Goal: Task Accomplishment & Management: Manage account settings

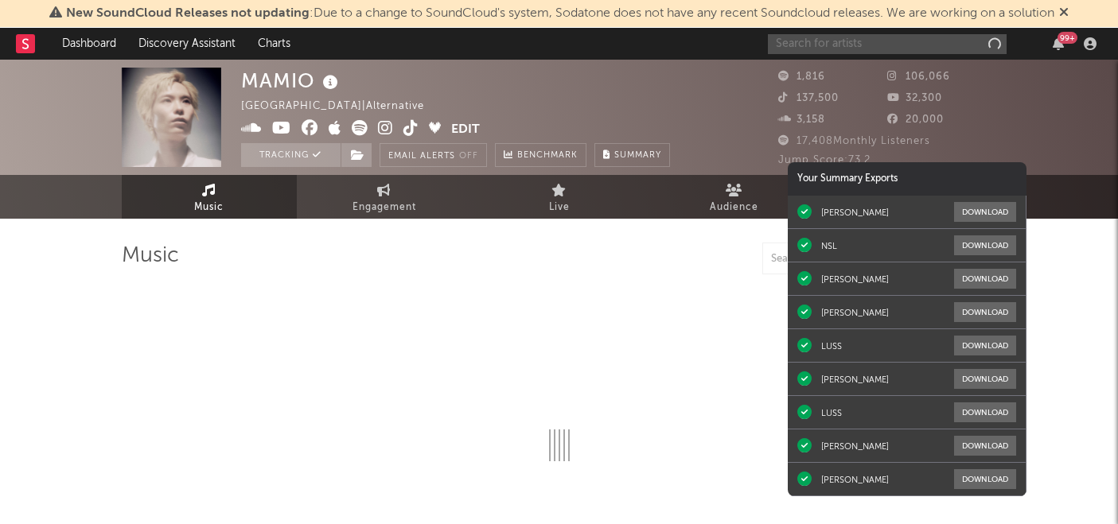
click at [907, 44] on input "text" at bounding box center [887, 44] width 239 height 20
type input "c"
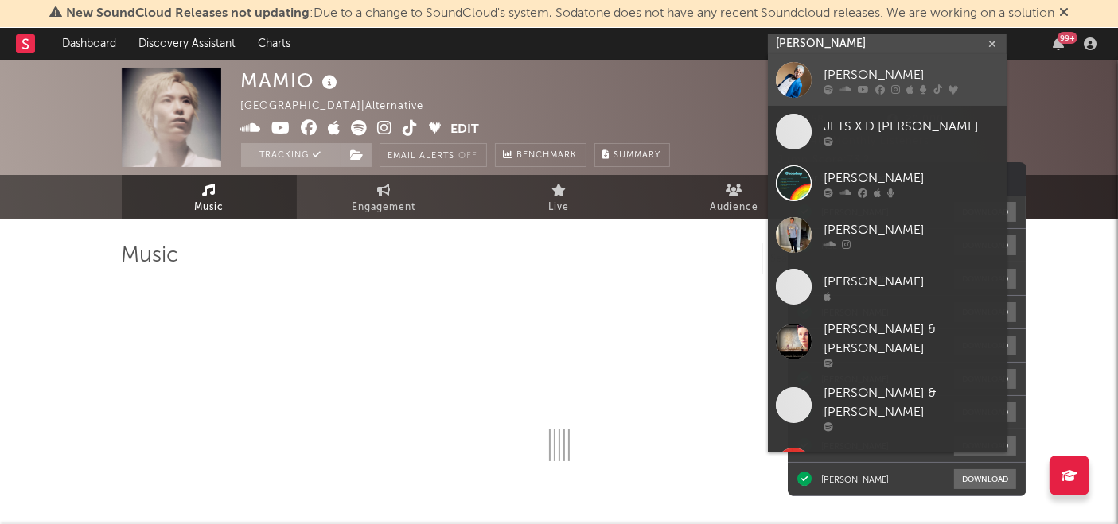
type input "[PERSON_NAME]"
click at [913, 73] on div "[PERSON_NAME]" at bounding box center [911, 75] width 175 height 19
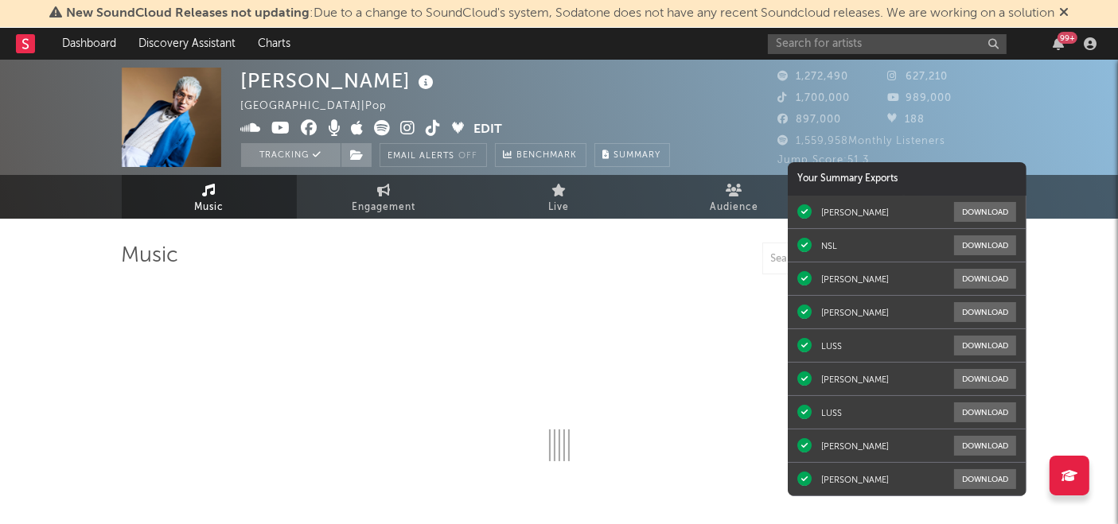
click at [486, 127] on button "Edit" at bounding box center [488, 130] width 29 height 20
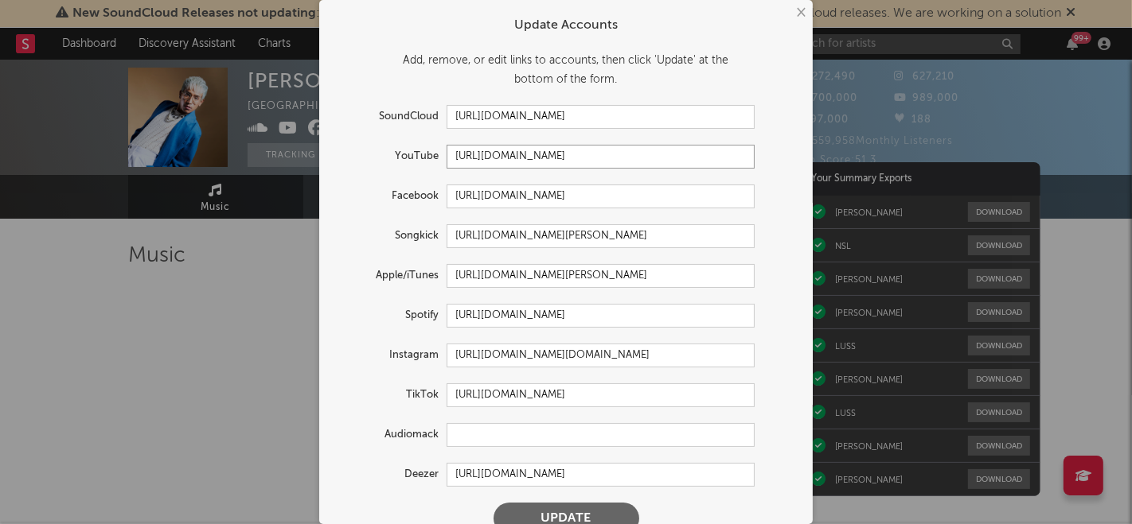
drag, startPoint x: 649, startPoint y: 162, endPoint x: 423, endPoint y: 157, distance: 225.3
click at [423, 157] on div "YouTube [URL][DOMAIN_NAME]" at bounding box center [544, 157] width 419 height 24
select select "6m"
drag, startPoint x: 628, startPoint y: 197, endPoint x: 434, endPoint y: 201, distance: 194.2
click at [434, 201] on div "Facebook [URL][DOMAIN_NAME]" at bounding box center [544, 197] width 419 height 24
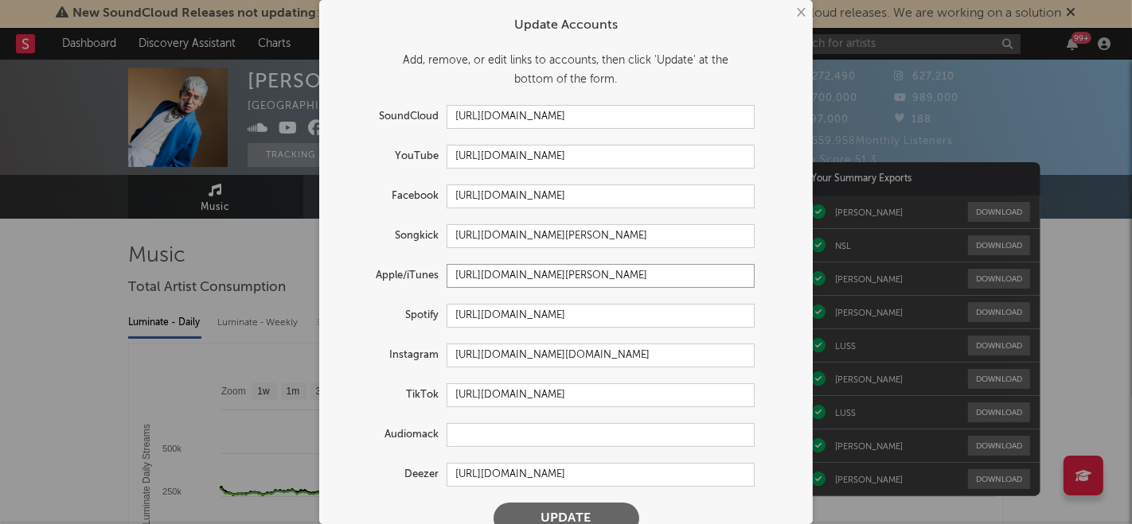
drag, startPoint x: 729, startPoint y: 277, endPoint x: 425, endPoint y: 278, distance: 304.0
click at [425, 278] on div "Apple/iTunes [URL][DOMAIN_NAME][PERSON_NAME]" at bounding box center [544, 276] width 419 height 24
drag, startPoint x: 447, startPoint y: 317, endPoint x: 758, endPoint y: 314, distance: 311.1
click at [758, 314] on div "Spotify [URL][DOMAIN_NAME]" at bounding box center [566, 316] width 462 height 24
drag, startPoint x: 446, startPoint y: 398, endPoint x: 746, endPoint y: 399, distance: 300.8
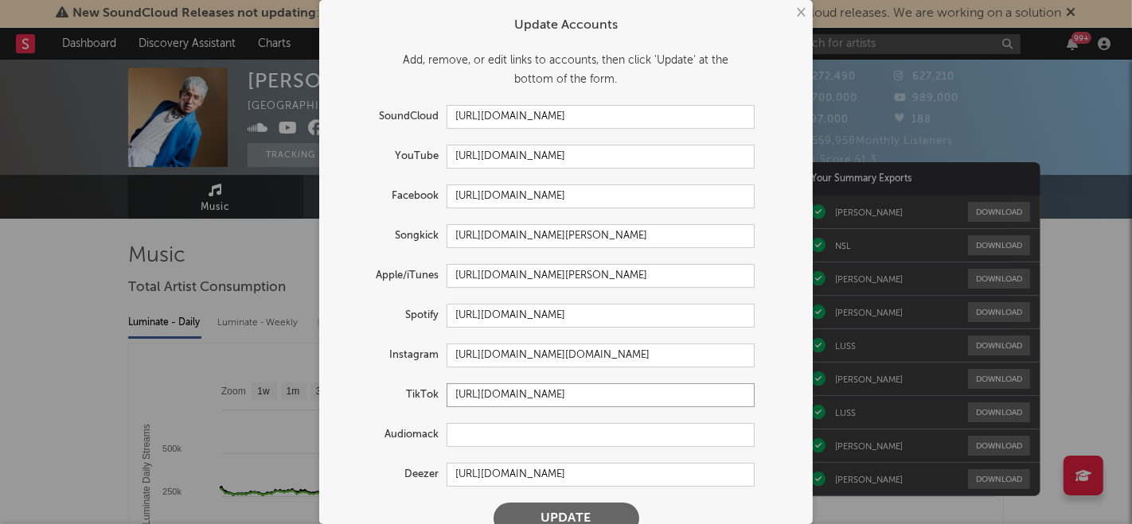
click at [746, 399] on input "[URL][DOMAIN_NAME]" at bounding box center [600, 396] width 308 height 24
drag, startPoint x: 654, startPoint y: 353, endPoint x: 430, endPoint y: 356, distance: 224.4
click at [430, 356] on div "Instagram [URL][DOMAIN_NAME][DOMAIN_NAME]" at bounding box center [544, 356] width 419 height 24
